Goal: Information Seeking & Learning: Learn about a topic

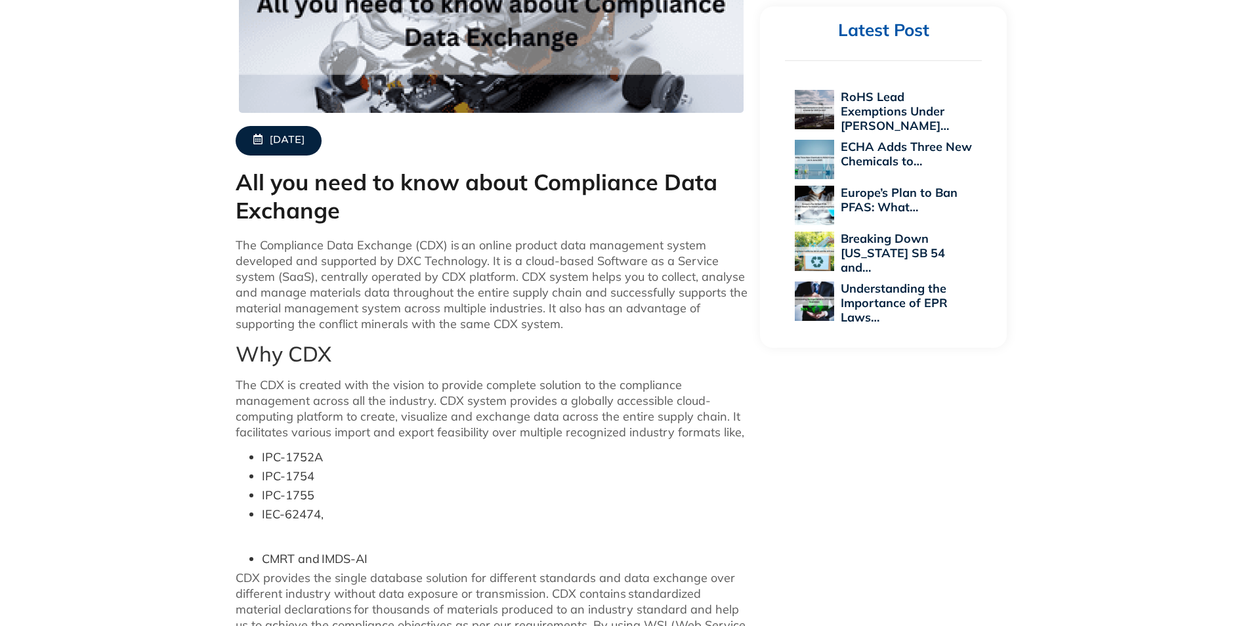
scroll to position [459, 0]
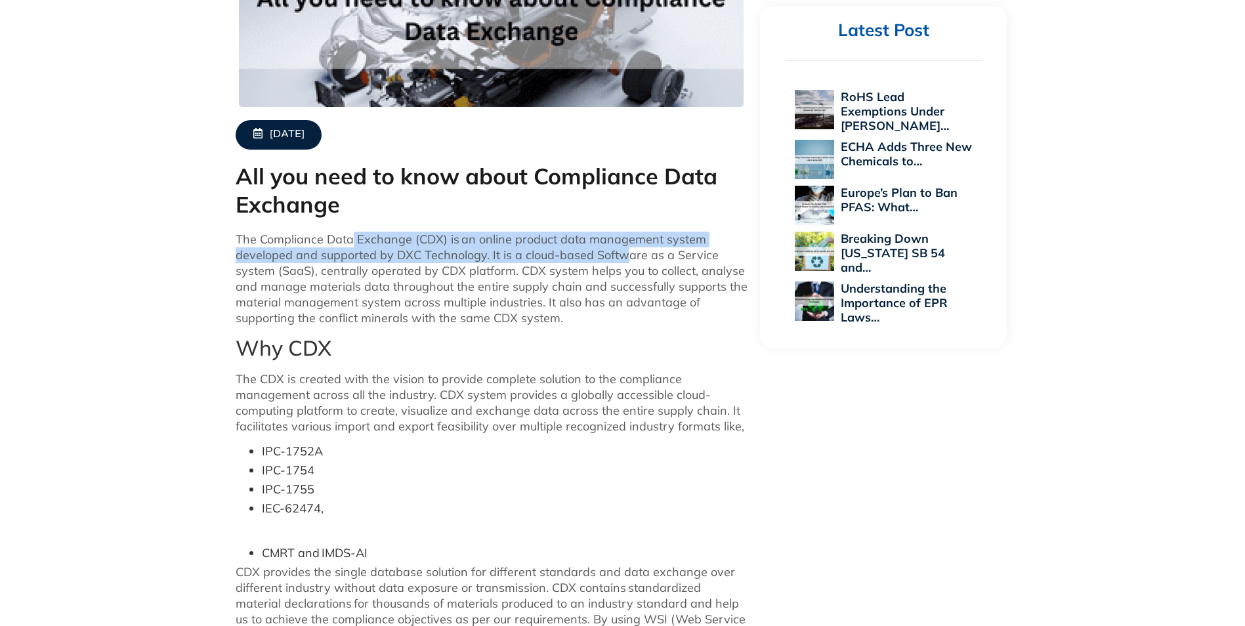
drag, startPoint x: 352, startPoint y: 247, endPoint x: 626, endPoint y: 251, distance: 274.3
click at [626, 251] on p "The Compliance Data Exchange (CDX) is an online product data management system …" at bounding box center [492, 279] width 512 height 94
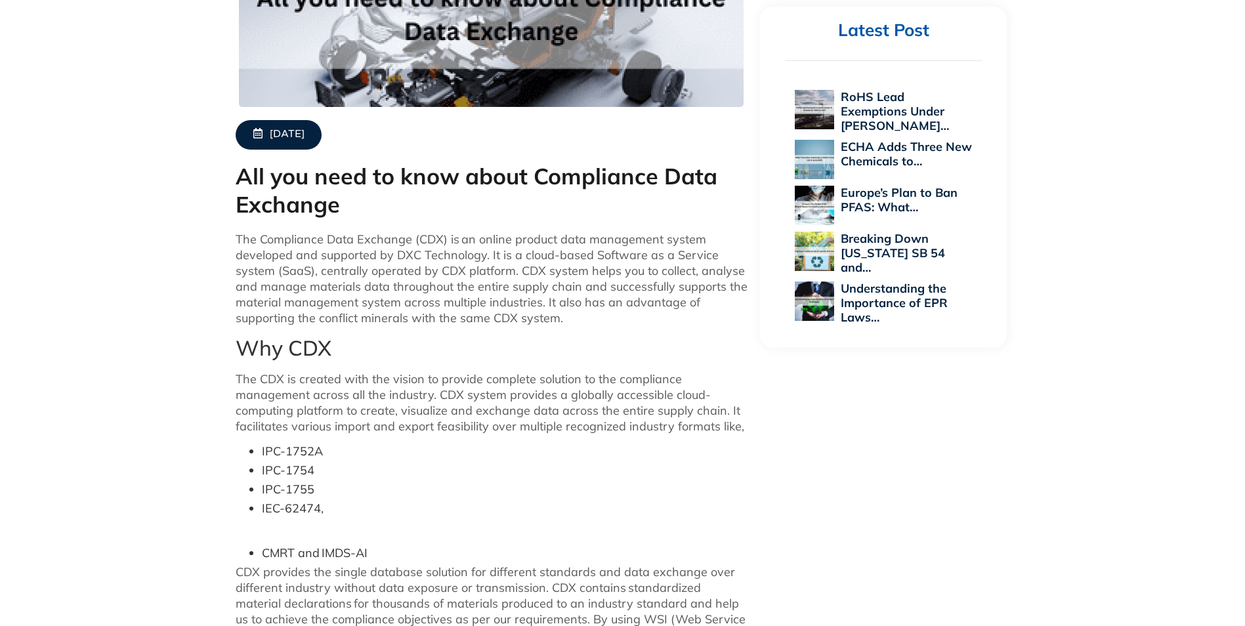
drag, startPoint x: 325, startPoint y: 269, endPoint x: 375, endPoint y: 266, distance: 50.6
click at [375, 266] on p "The Compliance Data Exchange (CDX) is an online product data management system …" at bounding box center [492, 279] width 512 height 94
drag, startPoint x: 375, startPoint y: 266, endPoint x: 562, endPoint y: 264, distance: 186.3
click at [562, 264] on p "The Compliance Data Exchange (CDX) is an online product data management system …" at bounding box center [492, 279] width 512 height 94
drag, startPoint x: 562, startPoint y: 264, endPoint x: 491, endPoint y: 276, distance: 71.8
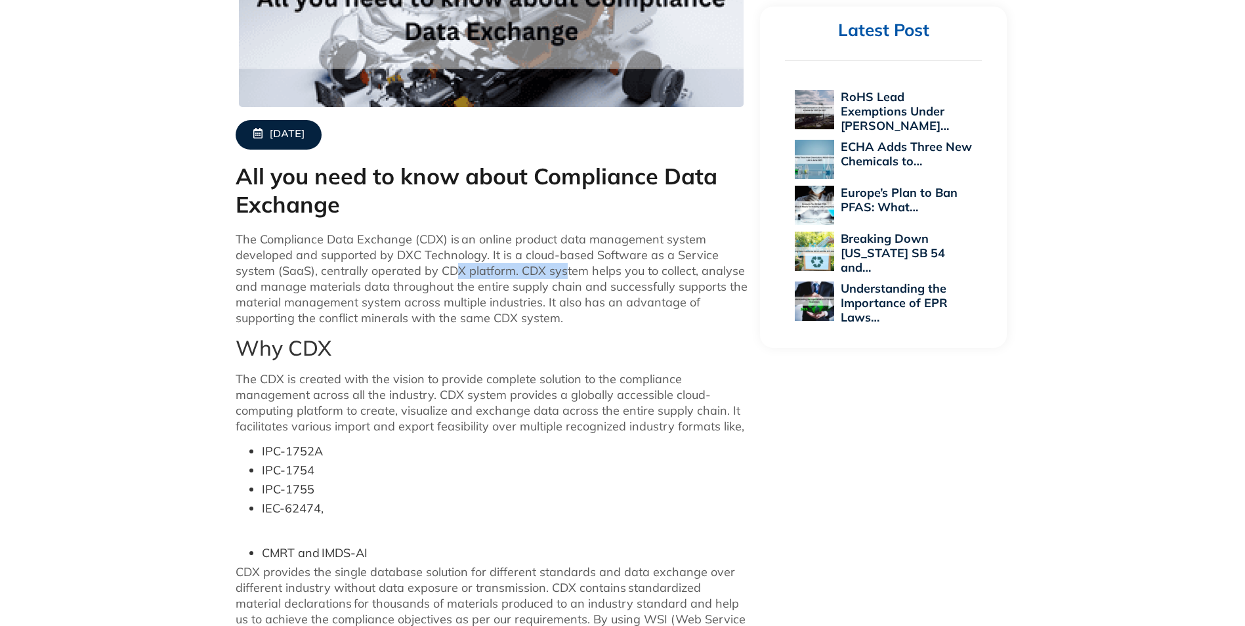
click at [521, 267] on p "The Compliance Data Exchange (CDX) is an online product data management system …" at bounding box center [492, 279] width 512 height 94
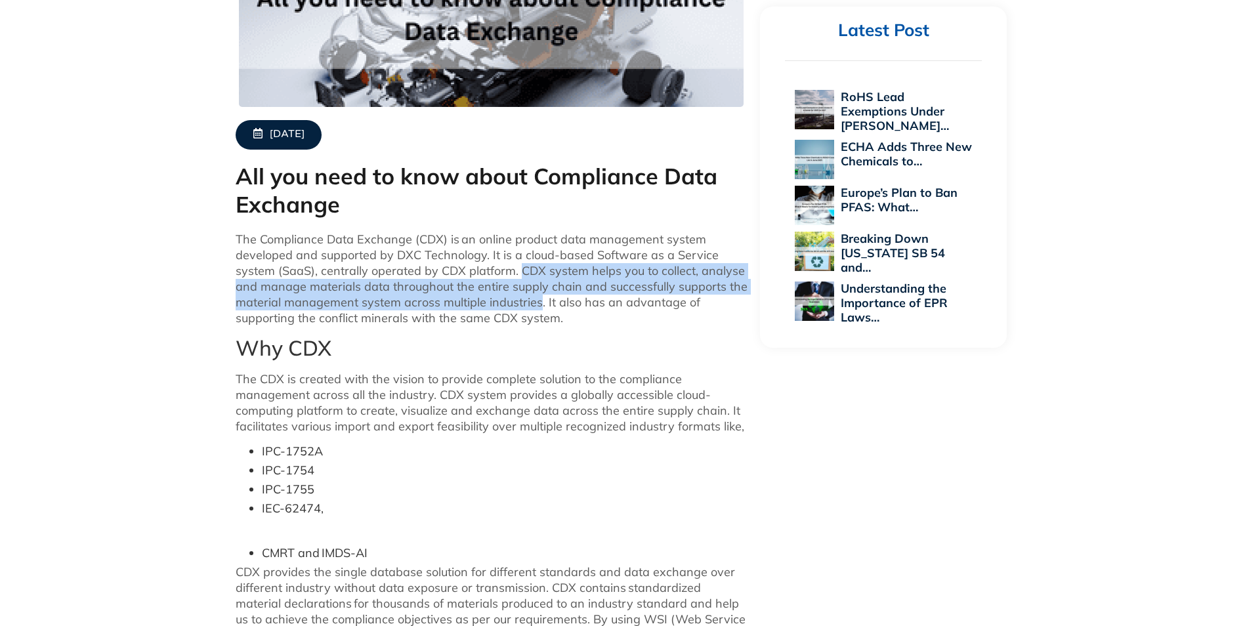
drag, startPoint x: 519, startPoint y: 268, endPoint x: 539, endPoint y: 304, distance: 40.5
click at [539, 304] on p "The Compliance Data Exchange (CDX) is an online product data management system …" at bounding box center [492, 279] width 512 height 94
copy p "CDX system helps you to collect, analyse and manage materials data throughout t…"
